Goal: Use online tool/utility: Utilize a website feature to perform a specific function

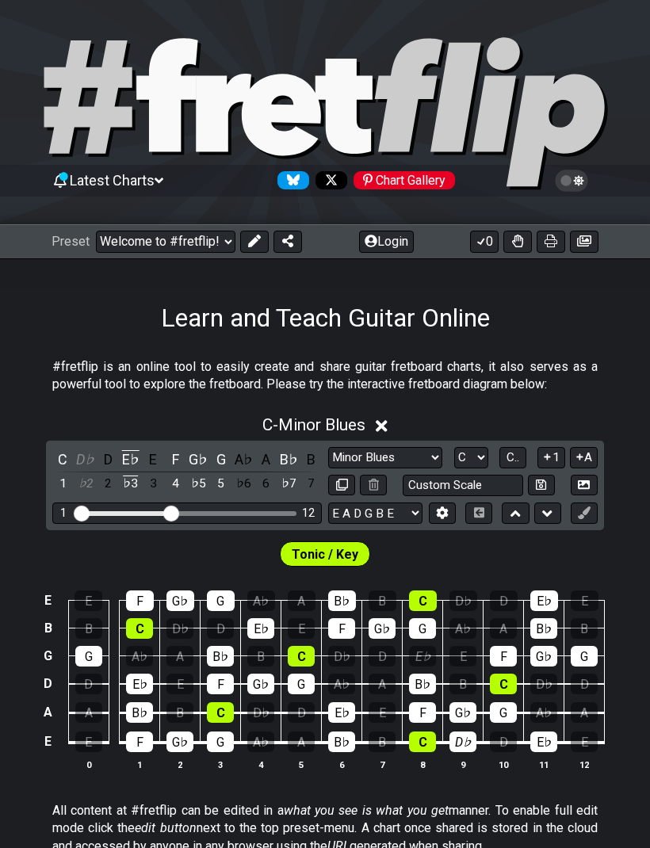
select select "Minor Blues"
select select "C"
click at [436, 450] on select "Minor Pentatonic Click to edit Minor Pentatonic Major Pentatonic Minor Blues Ma…" at bounding box center [385, 457] width 114 height 21
select select "Minor Pentatonic"
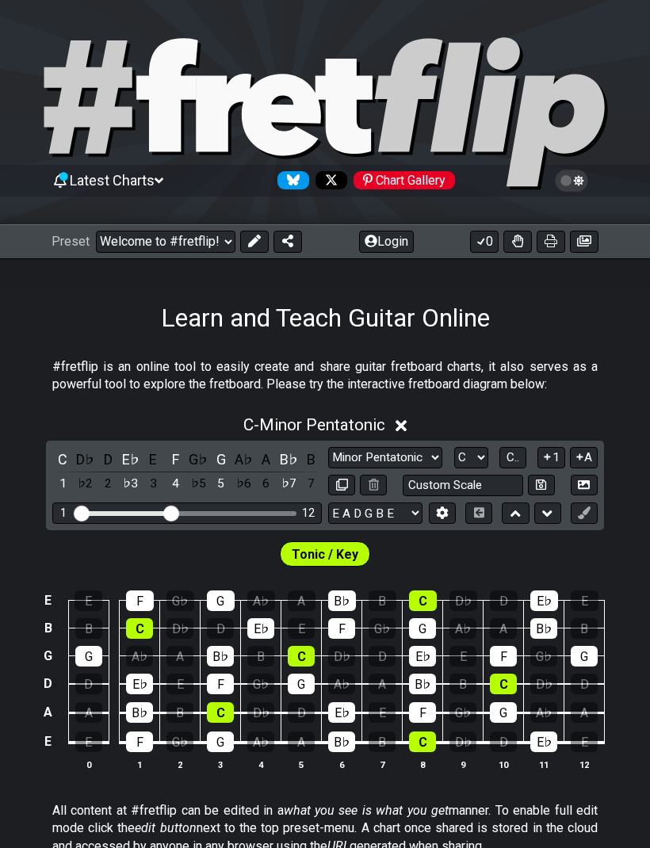
click at [488, 451] on select "A♭ A A♯ B♭ B C C♯ D♭ D D♯ E♭ E F F♯ G♭ G G♯" at bounding box center [471, 457] width 34 height 21
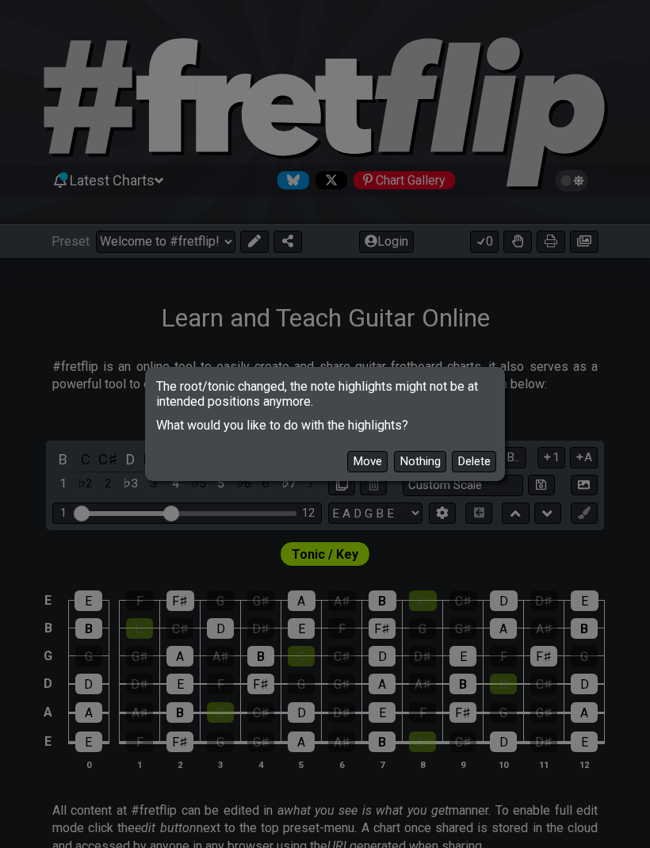
click at [369, 467] on button "Move" at bounding box center [367, 461] width 40 height 21
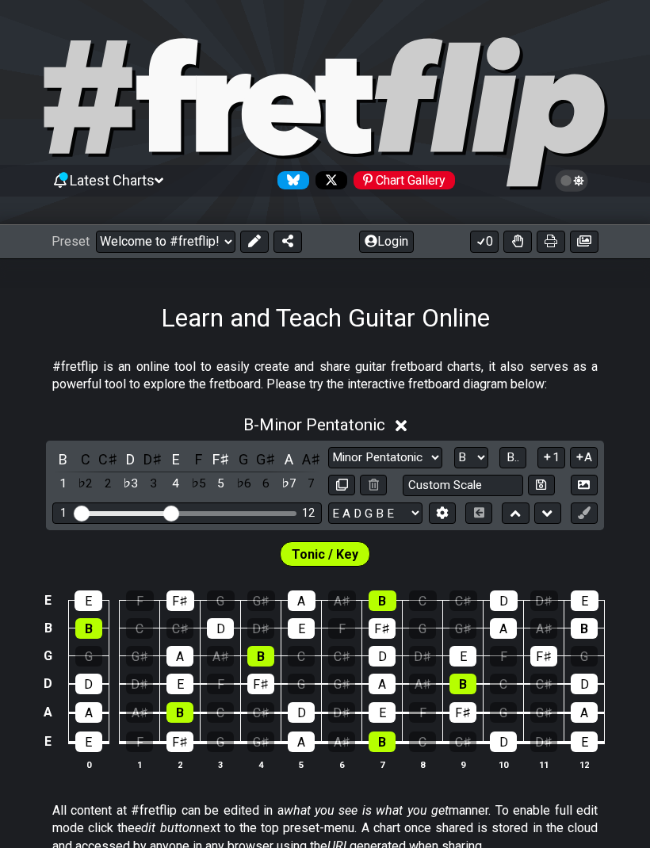
click at [484, 457] on select "A♭ A A♯ B♭ B C C♯ D♭ D D♯ E♭ E F F♯ G♭ G G♯" at bounding box center [471, 457] width 34 height 21
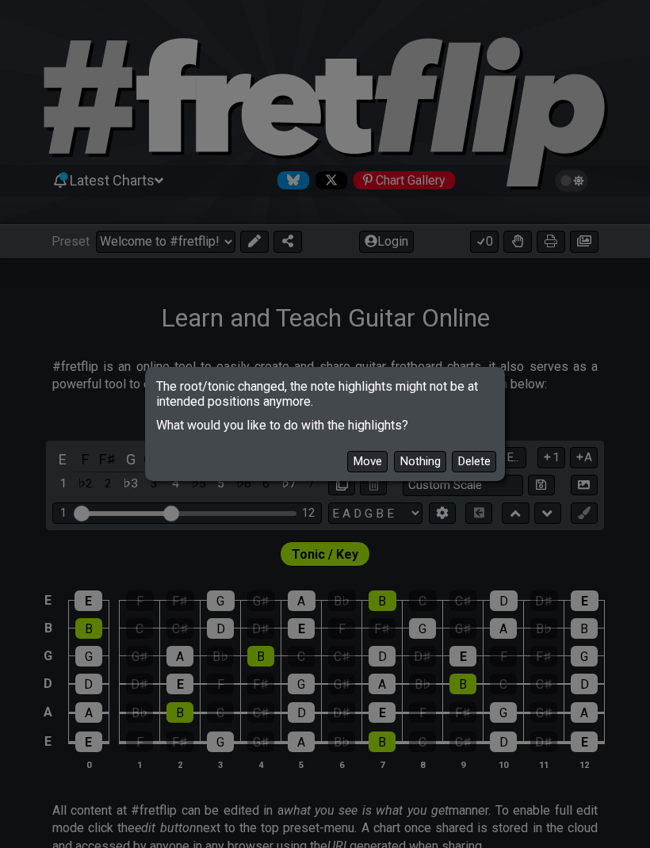
click at [367, 454] on button "Move" at bounding box center [367, 461] width 40 height 21
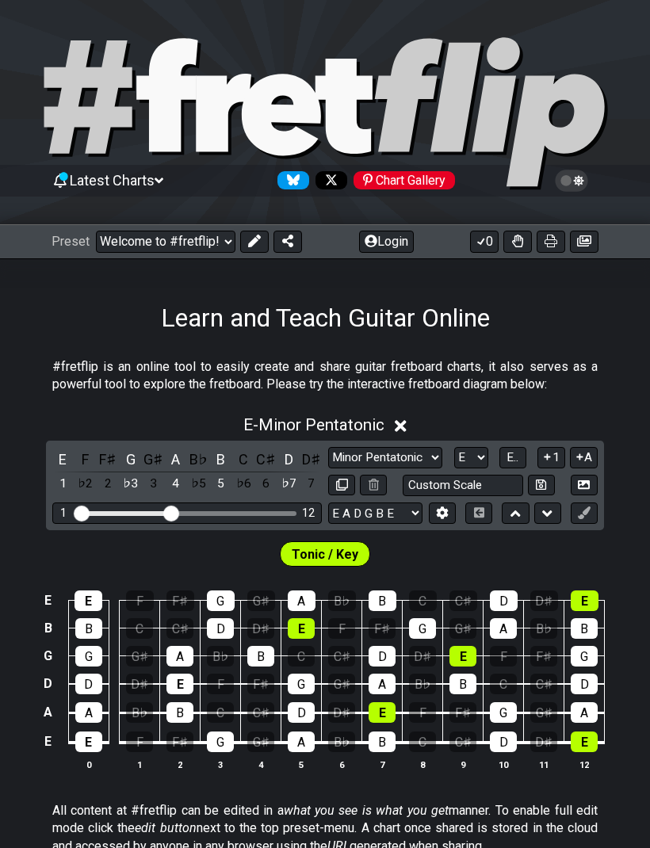
click at [471, 455] on select "A♭ A A♯ B♭ B C C♯ D♭ D D♯ E♭ E F F♯ G♭ G G♯" at bounding box center [471, 457] width 34 height 21
select select "A"
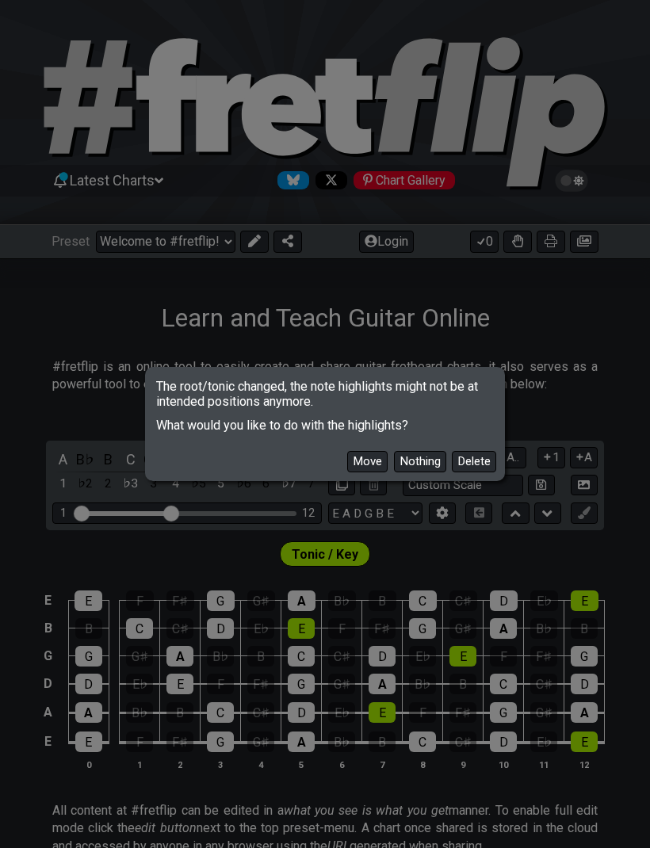
click at [368, 454] on button "Move" at bounding box center [367, 461] width 40 height 21
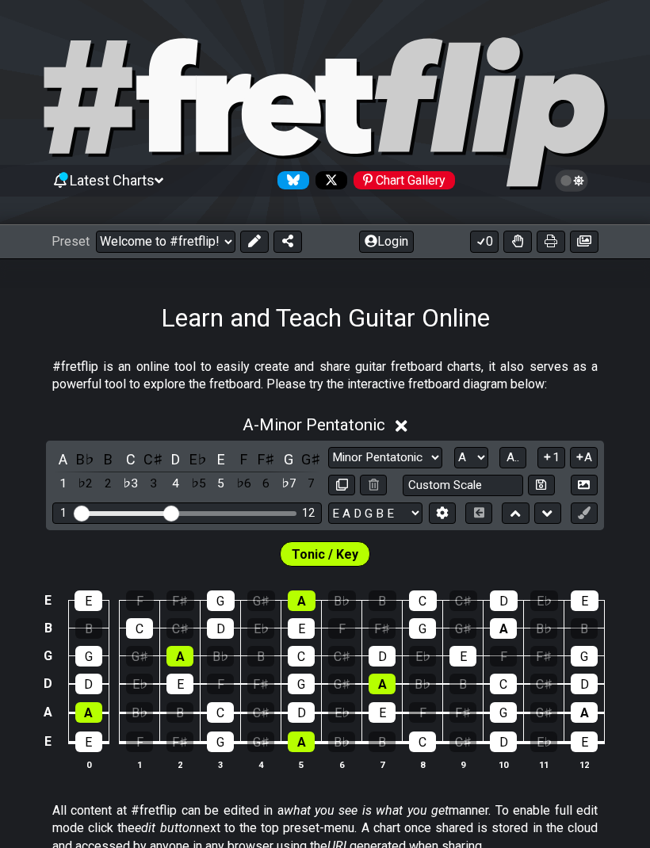
click at [396, 454] on select "Minor Pentatonic Click to edit Minor Pentatonic Major Pentatonic Minor Blues Ma…" at bounding box center [385, 457] width 114 height 21
select select "Minor Blues"
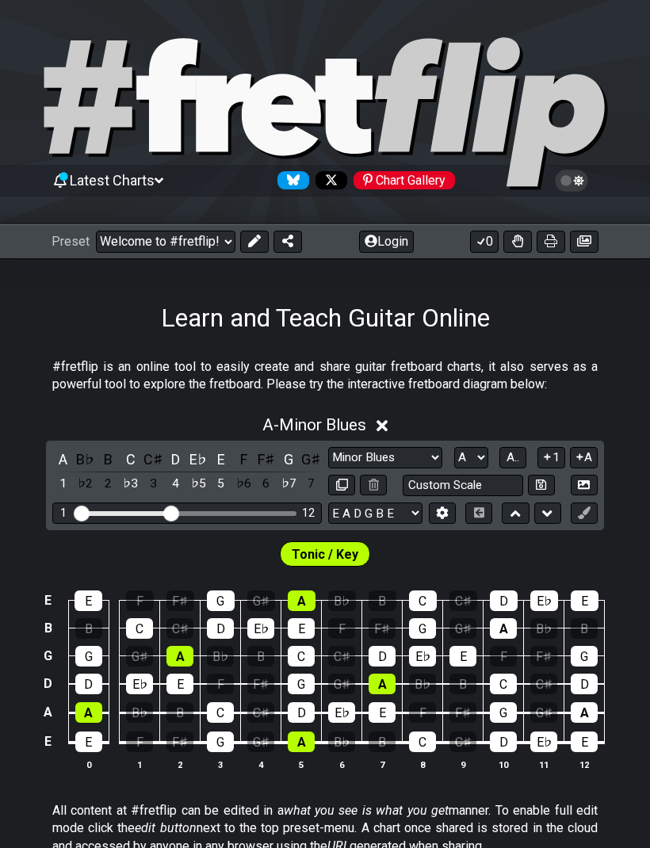
click at [480, 461] on select "A♭ A A♯ B♭ B C C♯ D♭ D D♯ E♭ E F F♯ G♭ G G♯" at bounding box center [471, 457] width 34 height 21
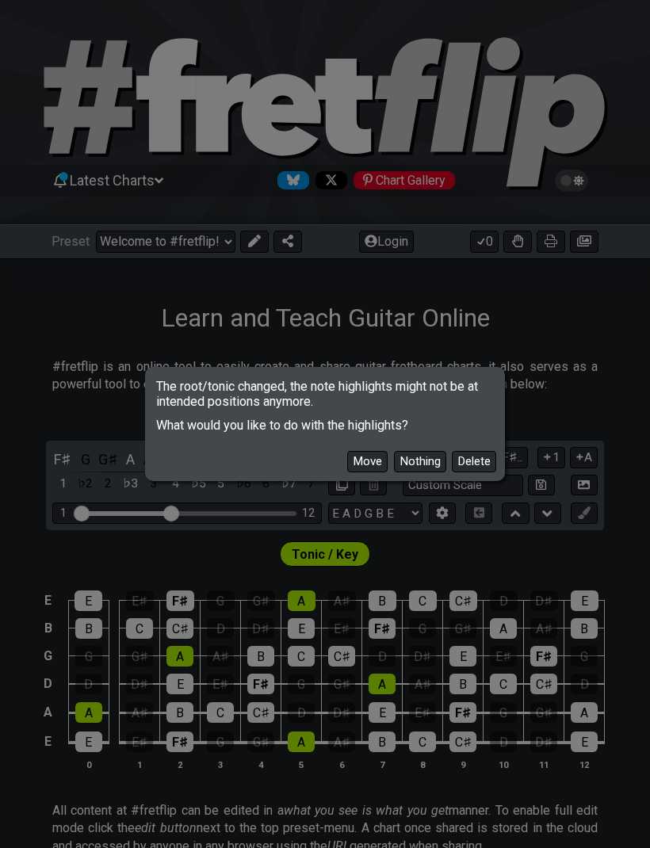
click at [366, 461] on button "Move" at bounding box center [367, 461] width 40 height 21
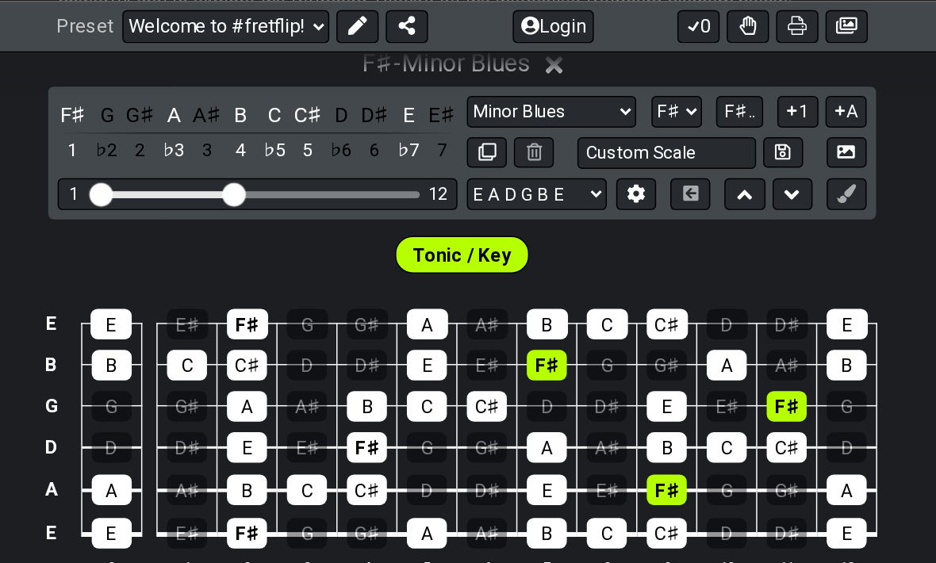
scroll to position [382, 0]
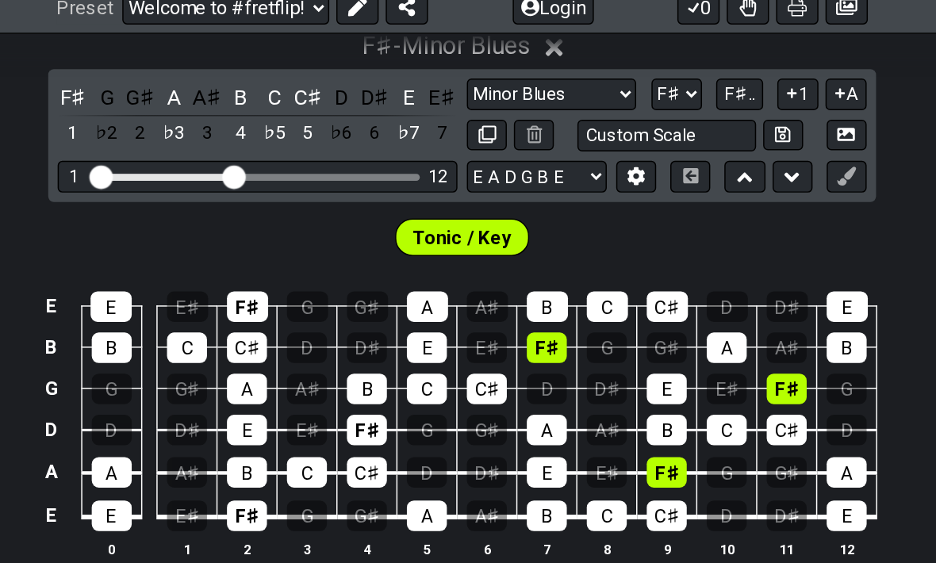
click at [595, 65] on select "A♭ A A♯ B♭ B C C♯ D♭ D D♯ E♭ E F F♯ G♭ G G♯" at bounding box center [612, 75] width 34 height 21
select select "C"
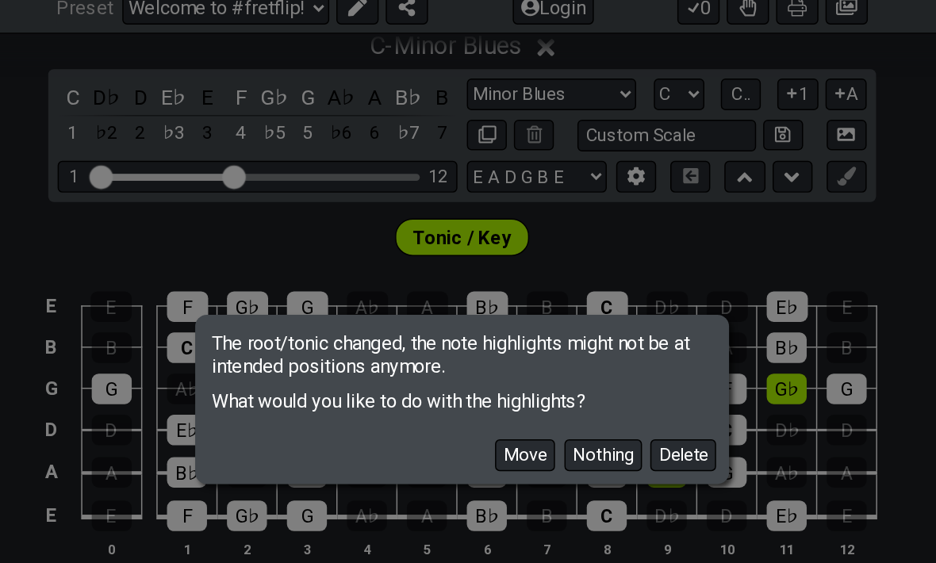
click at [490, 308] on button "Move" at bounding box center [510, 318] width 40 height 21
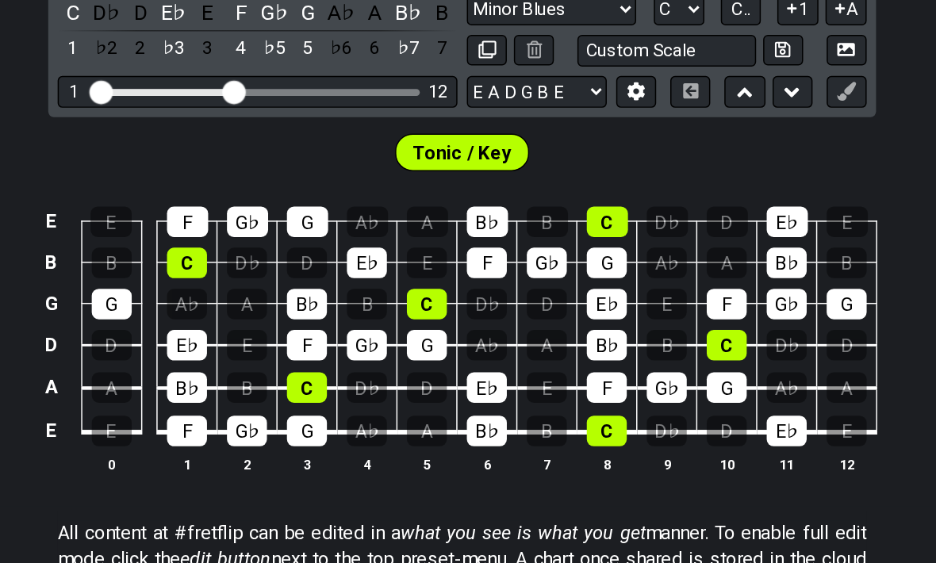
click at [471, 65] on select "Minor Pentatonic Click to edit Minor Pentatonic Major Pentatonic Minor Blues Ma…" at bounding box center [528, 75] width 114 height 21
select select "Dorian"
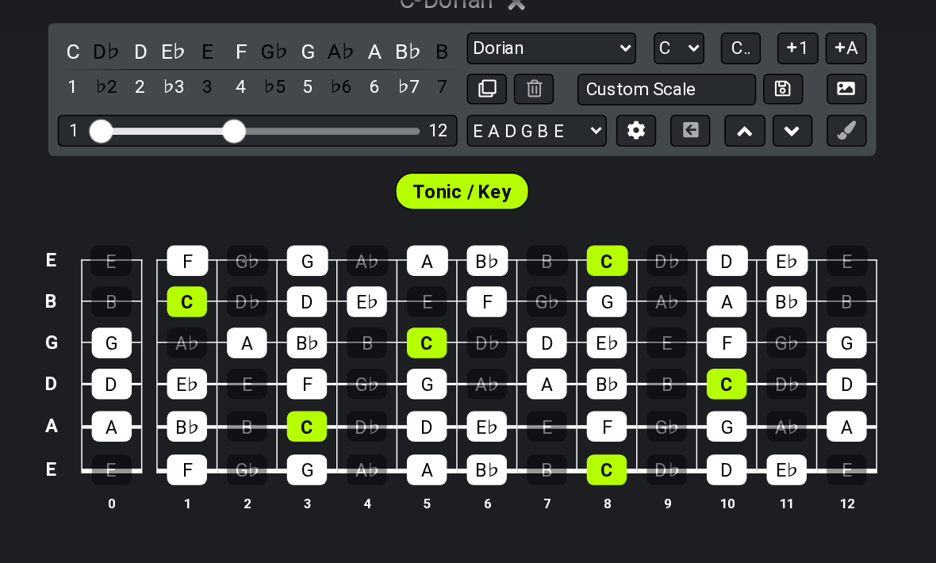
click at [597, 65] on select "A♭ A A♯ B♭ B C C♯ D♭ D D♯ E♭ E F F♯ G♭ G G♯" at bounding box center [614, 75] width 34 height 21
select select "D"
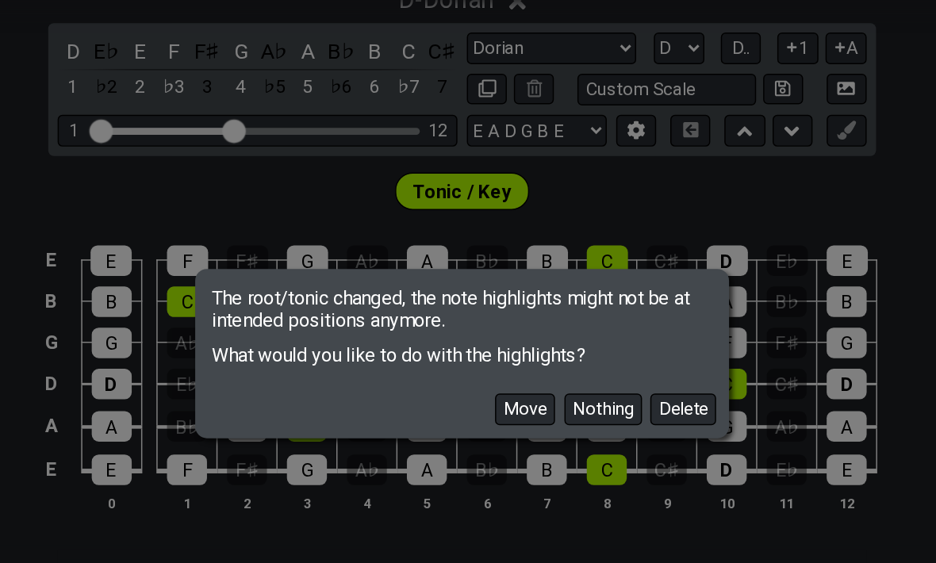
click at [490, 308] on button "Move" at bounding box center [510, 318] width 40 height 21
